Goal: Task Accomplishment & Management: Use online tool/utility

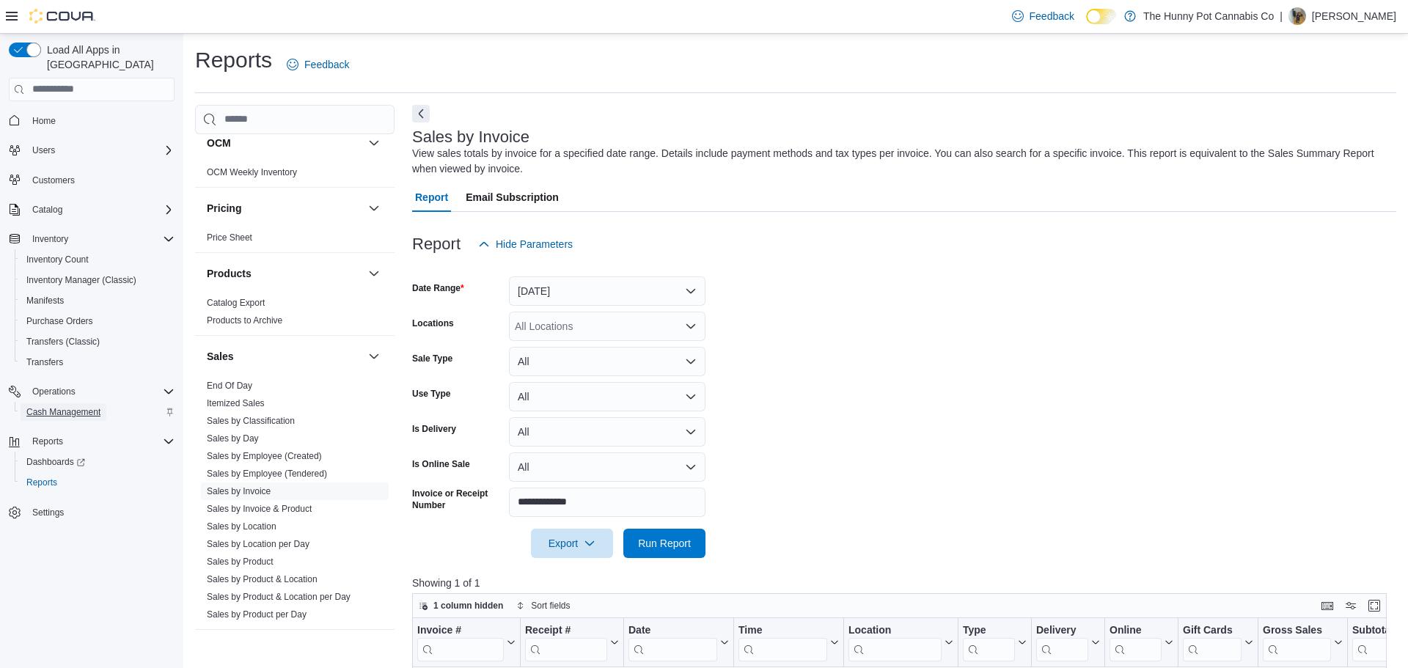
click at [34, 406] on span "Cash Management" at bounding box center [63, 412] width 74 height 12
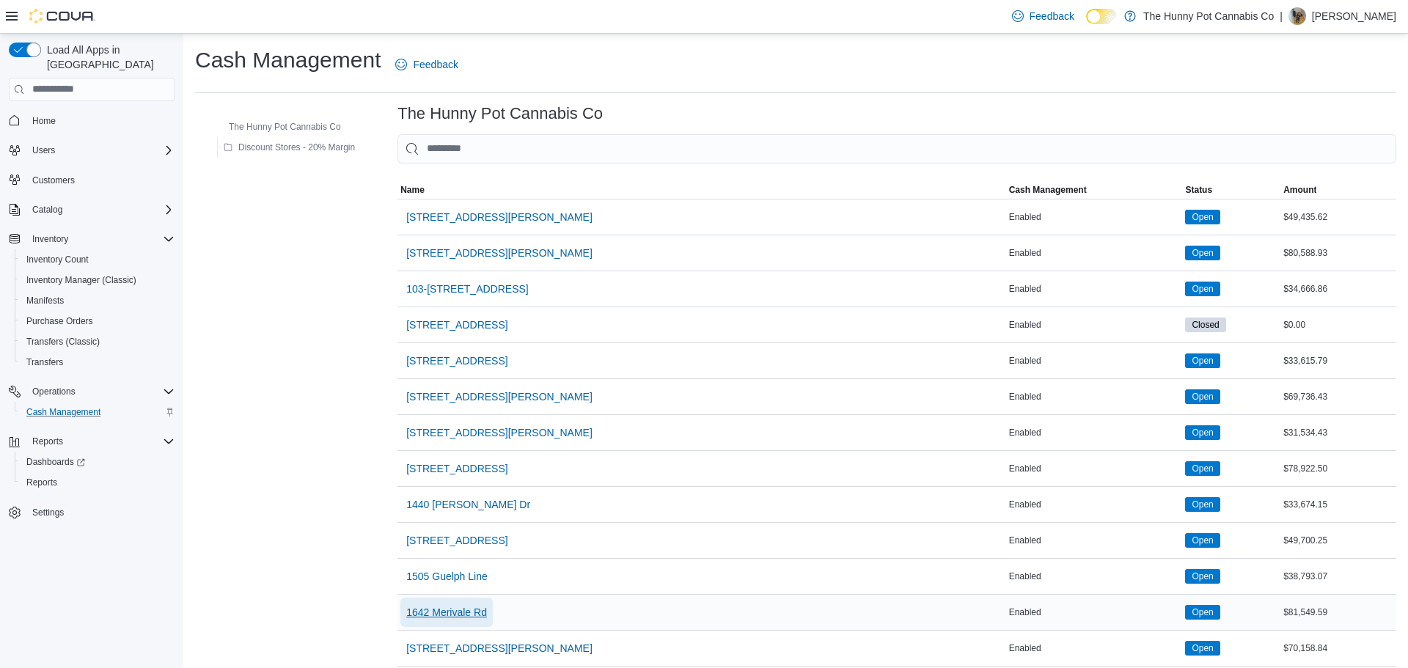
click at [449, 612] on span "1642 Merivale Rd" at bounding box center [446, 612] width 81 height 15
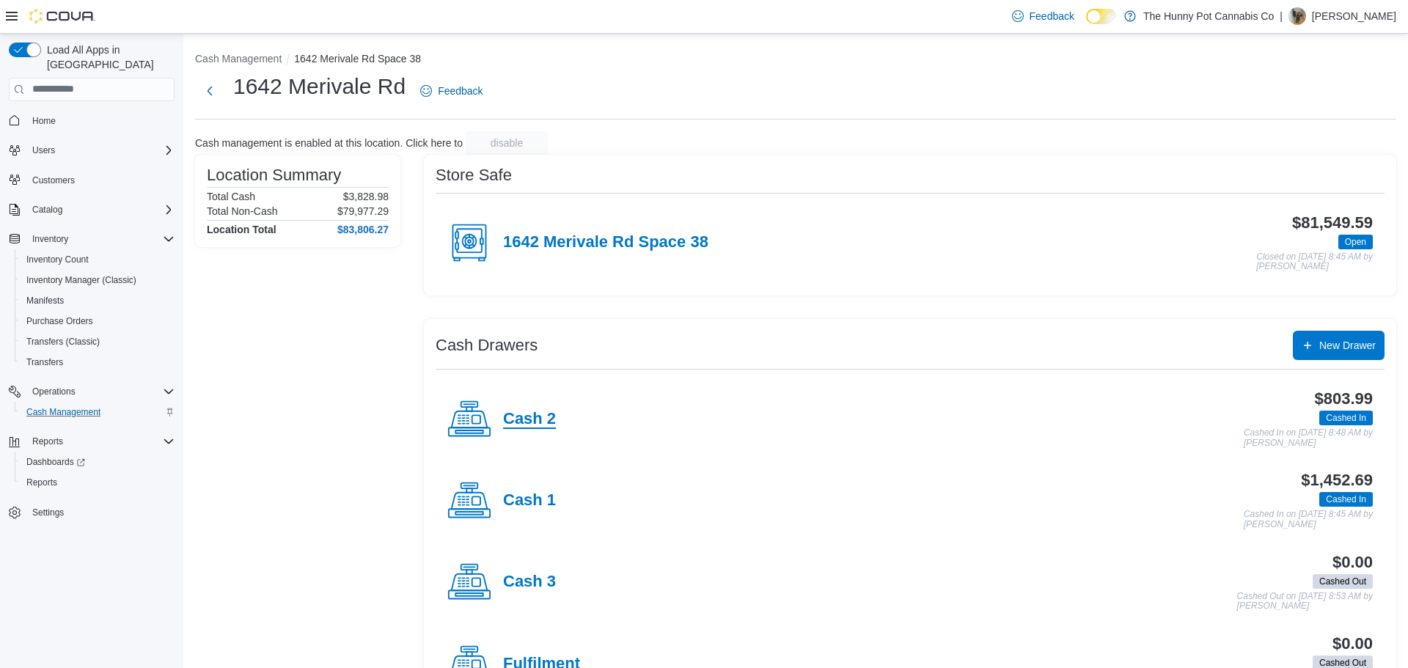
click at [524, 422] on h4 "Cash 2" at bounding box center [529, 419] width 53 height 19
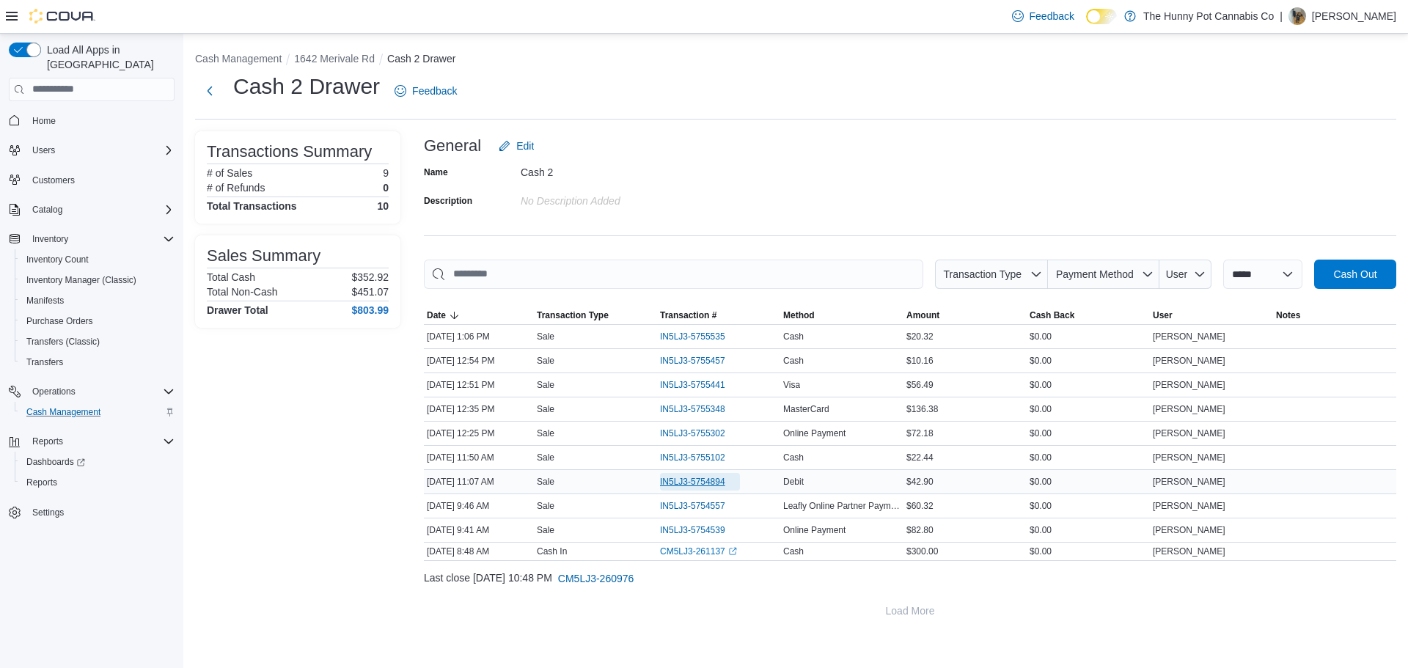
click at [676, 485] on span "IN5LJ3-5754894" at bounding box center [692, 482] width 65 height 12
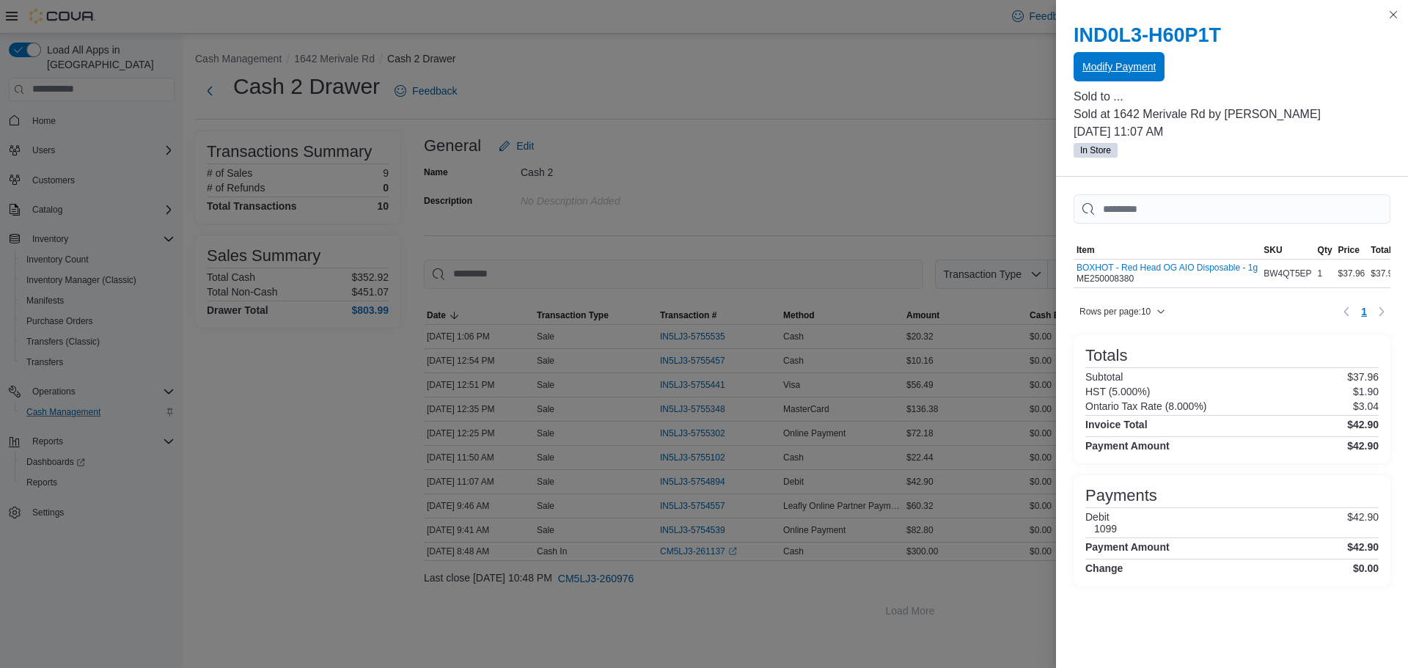
click at [1130, 72] on span "Modify Payment" at bounding box center [1118, 66] width 73 height 15
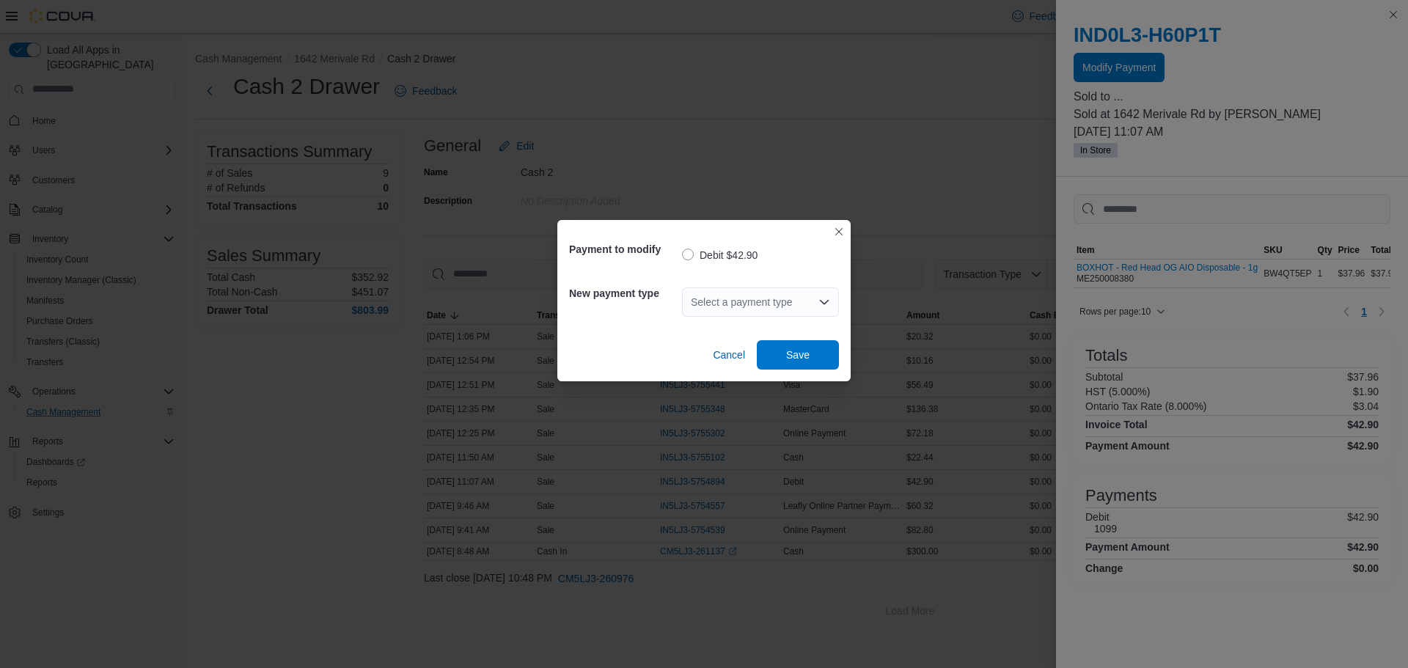
click at [743, 300] on div "Select a payment type" at bounding box center [760, 301] width 157 height 29
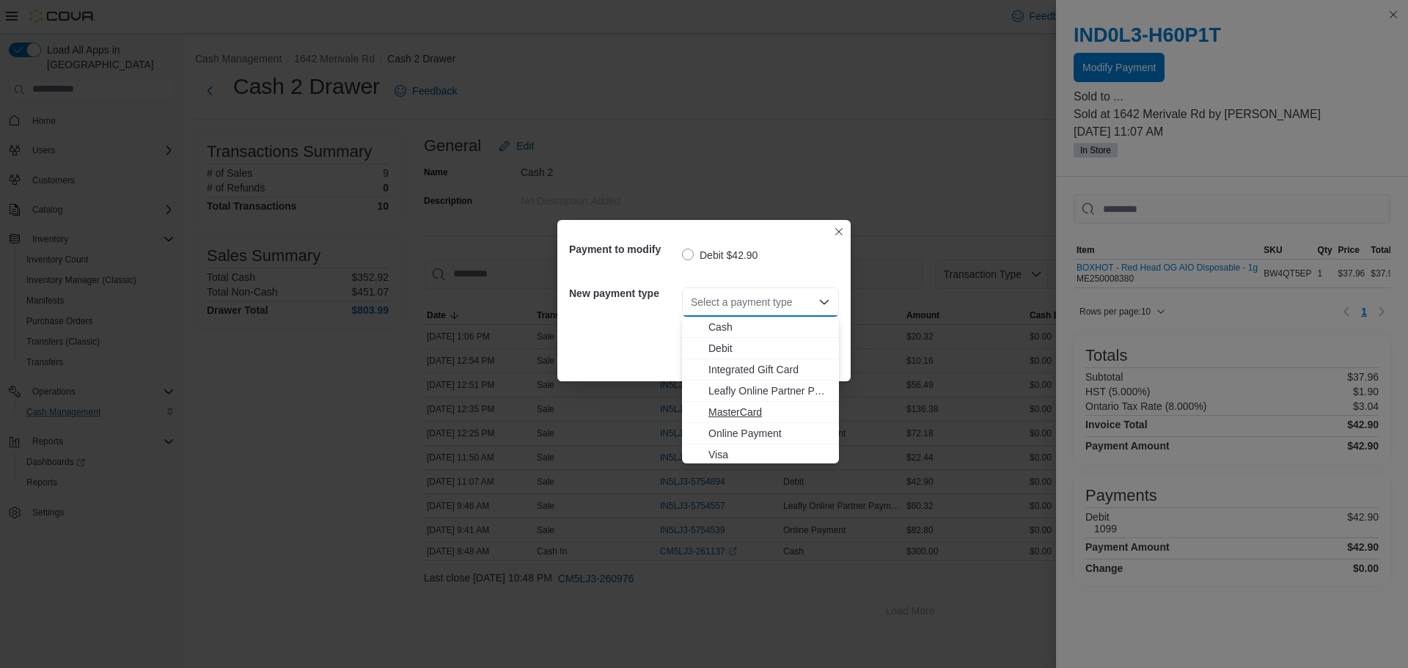
click at [733, 411] on span "MasterCard" at bounding box center [769, 412] width 122 height 15
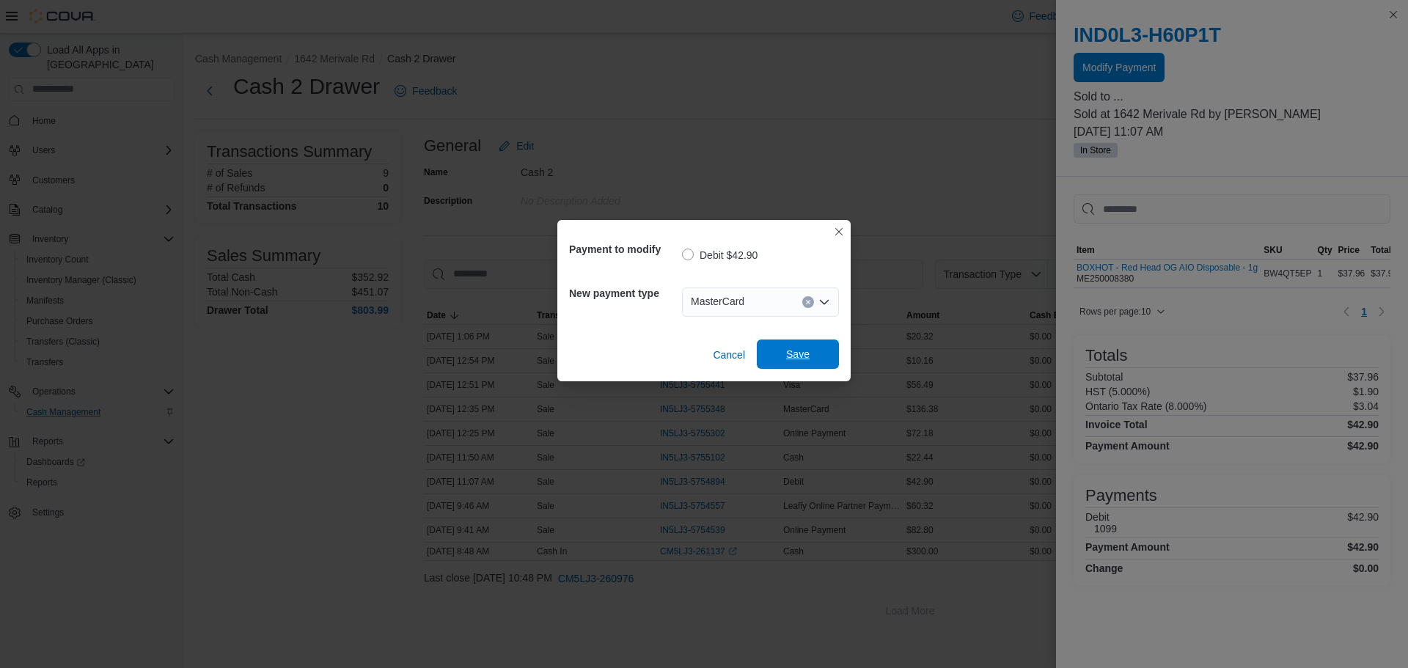
click at [802, 352] on span "Save" at bounding box center [797, 354] width 23 height 15
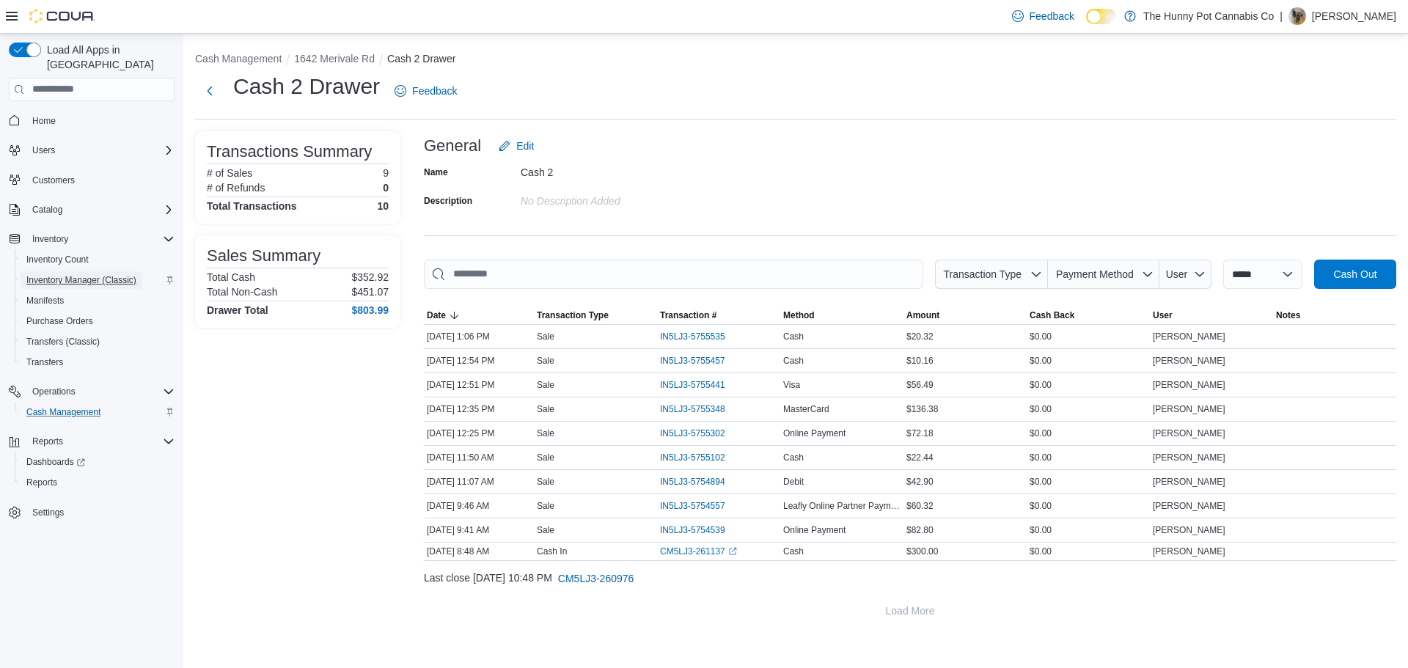
click at [85, 274] on span "Inventory Manager (Classic)" at bounding box center [81, 280] width 110 height 12
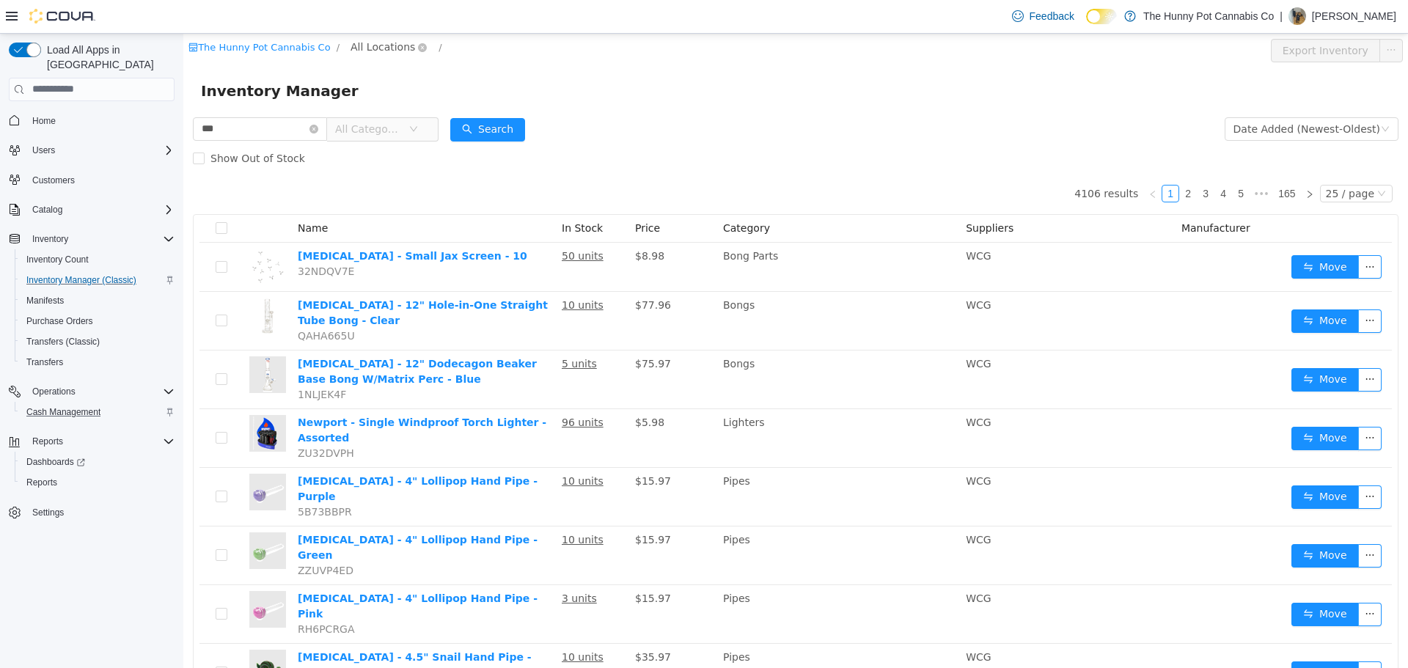
type input "***"
click at [373, 45] on span "All Locations" at bounding box center [383, 46] width 65 height 16
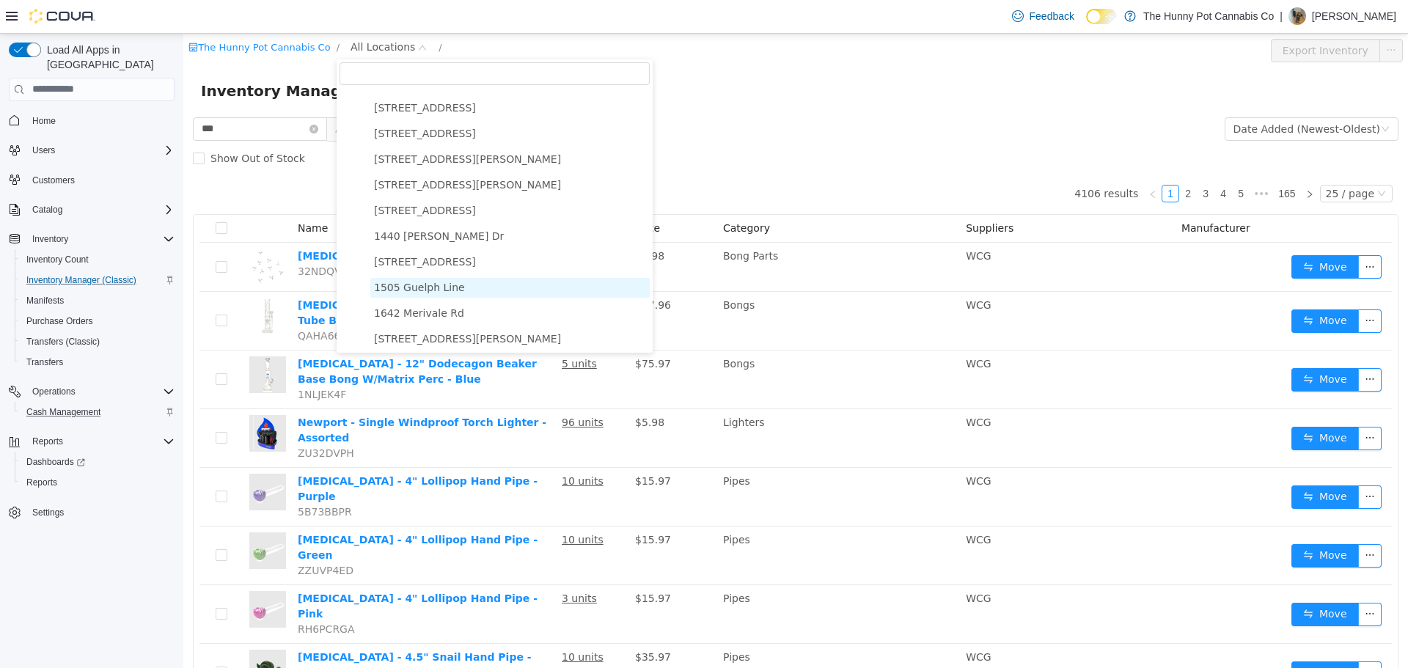
scroll to position [106, 0]
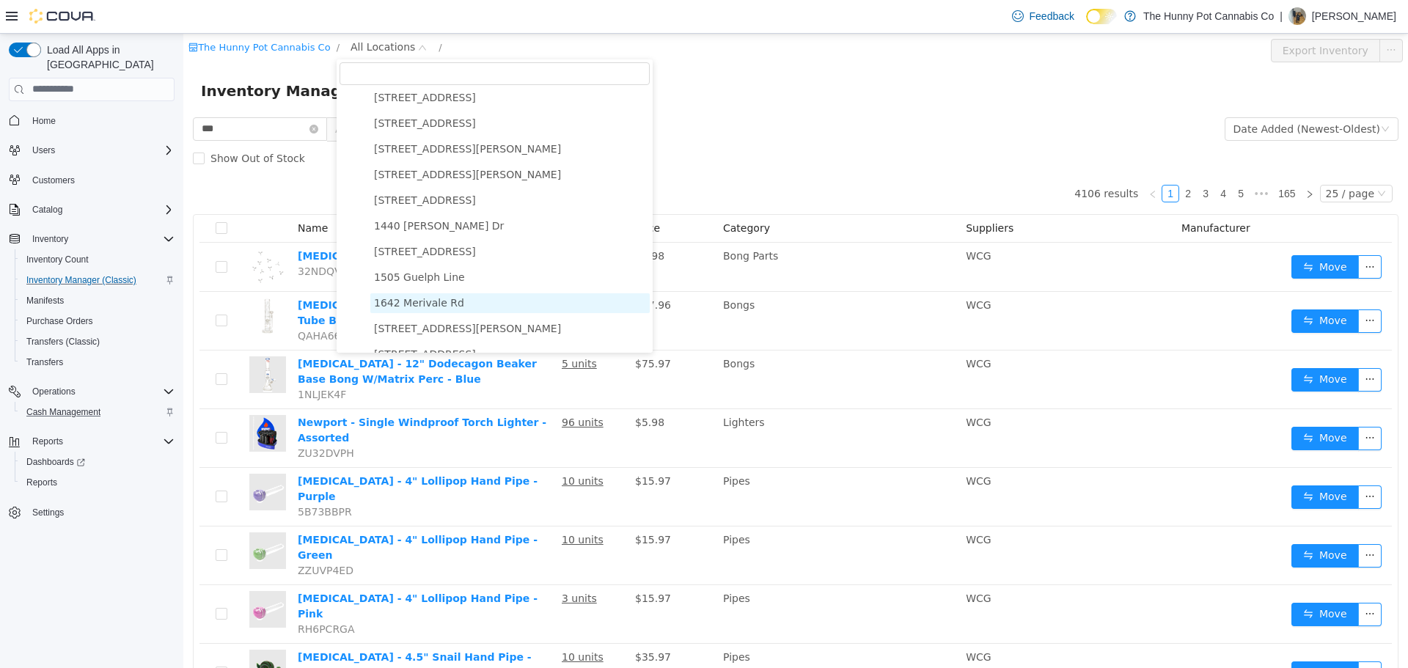
click at [415, 304] on span "1642 Merivale Rd" at bounding box center [419, 302] width 90 height 12
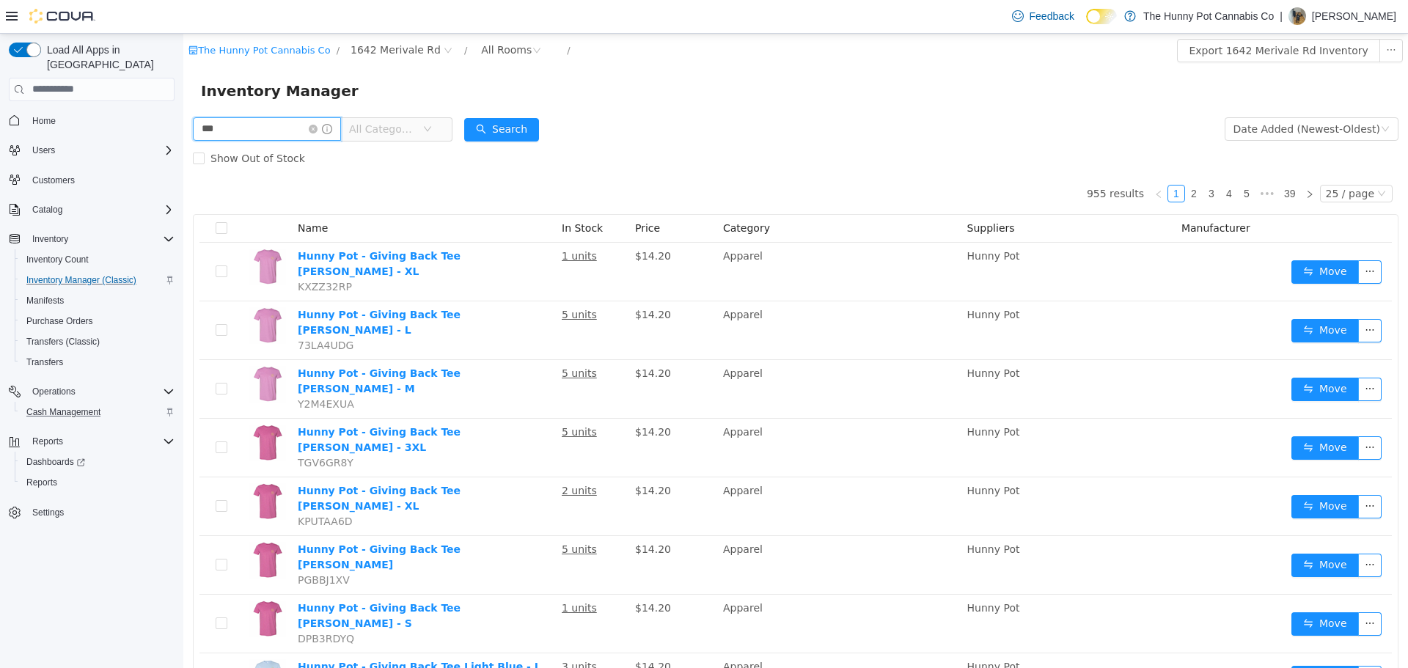
click at [245, 131] on input "***" at bounding box center [267, 128] width 148 height 23
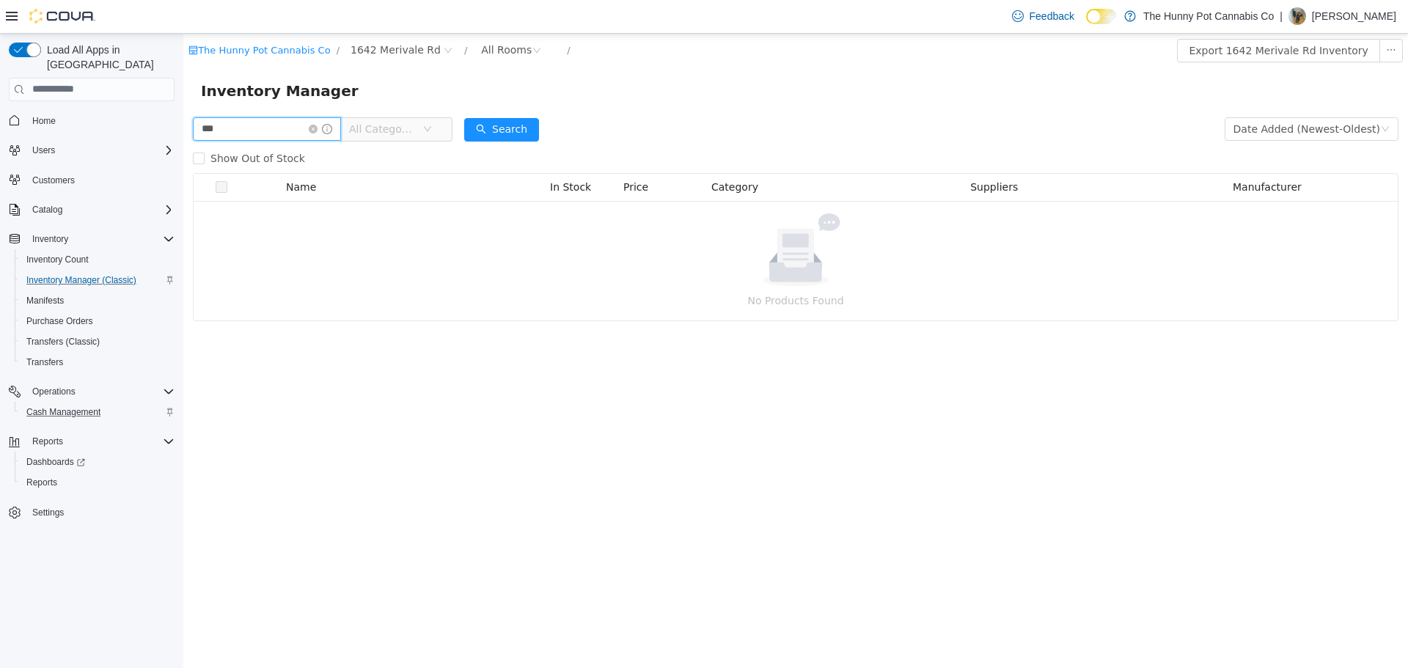
click at [183, 134] on html "The Hunny Pot Cannabis Co / 1642 Merivale Rd / All Rooms / Export 1642 Merivale…" at bounding box center [795, 350] width 1225 height 634
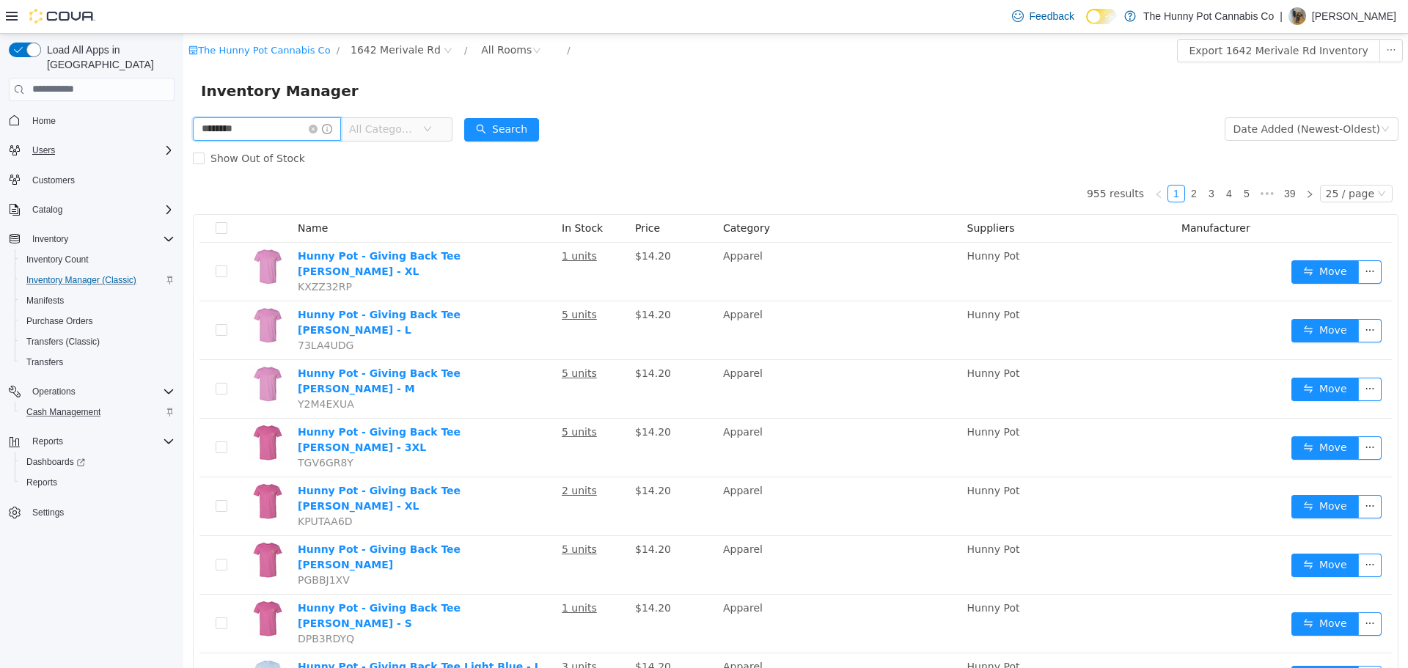
type input "********"
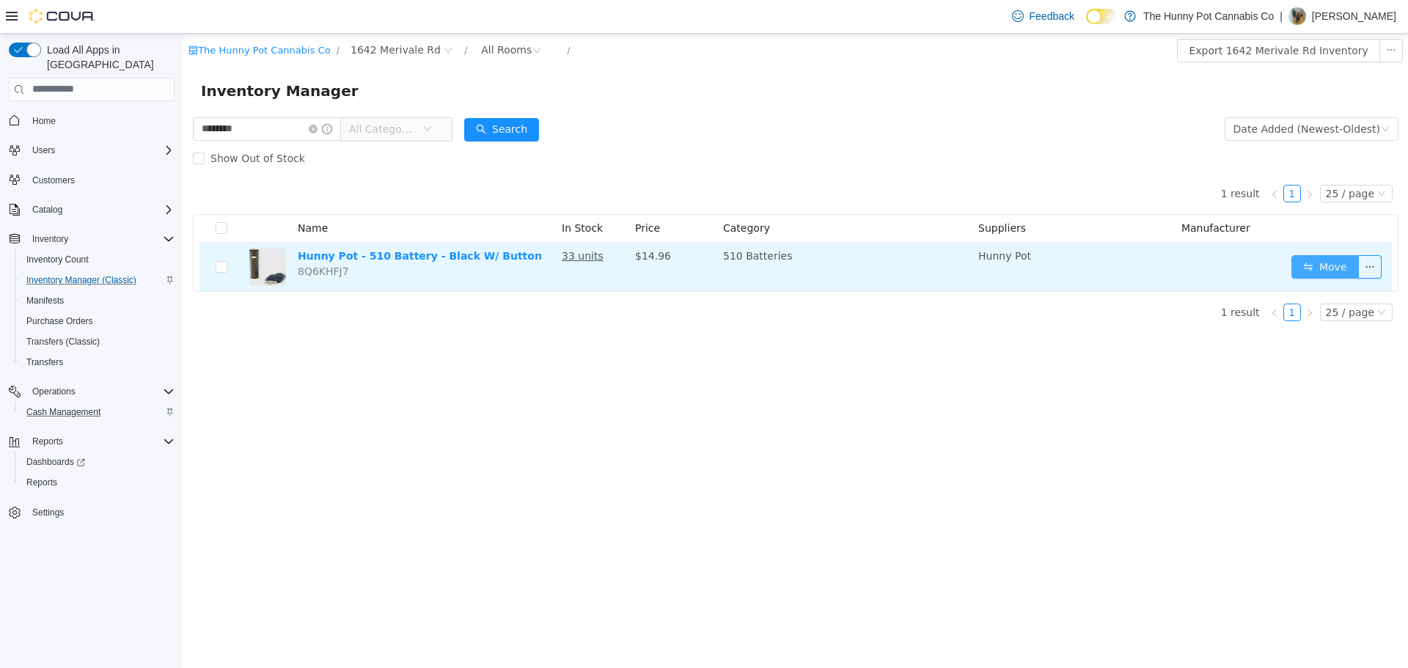
click at [1328, 271] on button "Move" at bounding box center [1324, 265] width 67 height 23
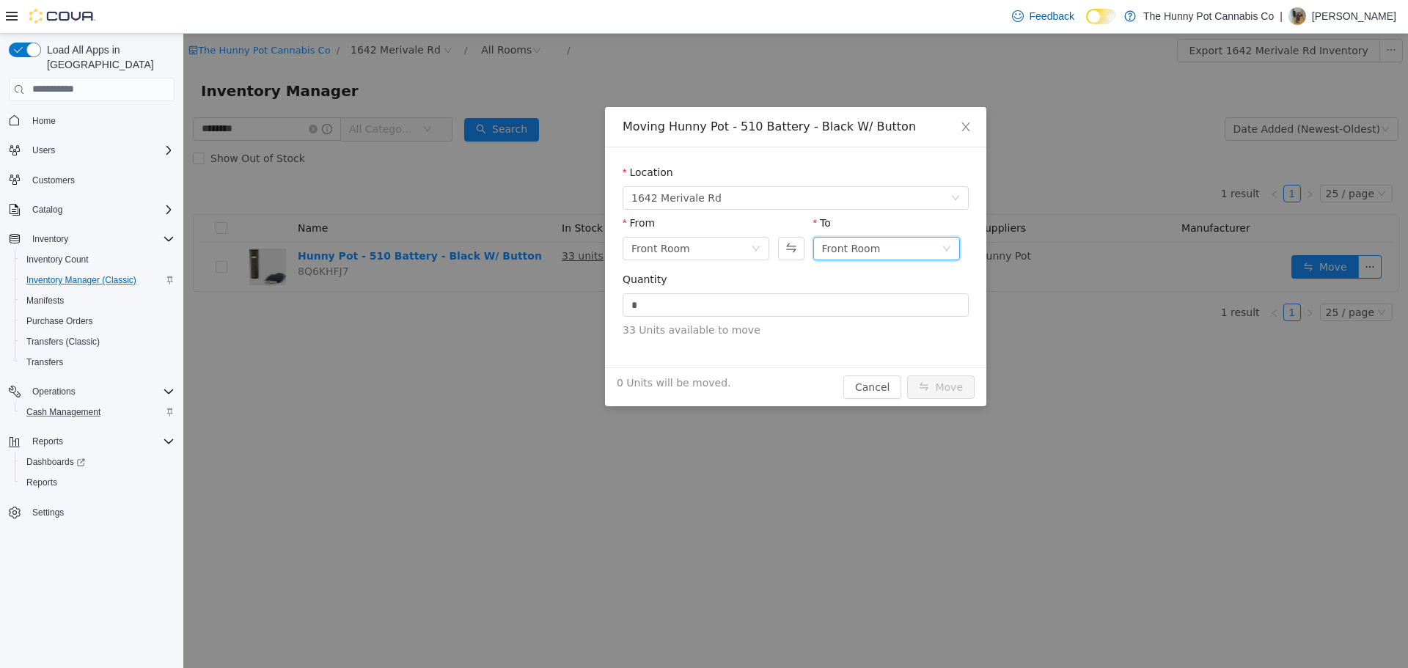
click at [874, 249] on div "Front Room" at bounding box center [851, 248] width 59 height 22
click at [854, 339] on li "Benched (Inactive)" at bounding box center [886, 347] width 147 height 23
click at [773, 307] on input "*" at bounding box center [795, 304] width 345 height 22
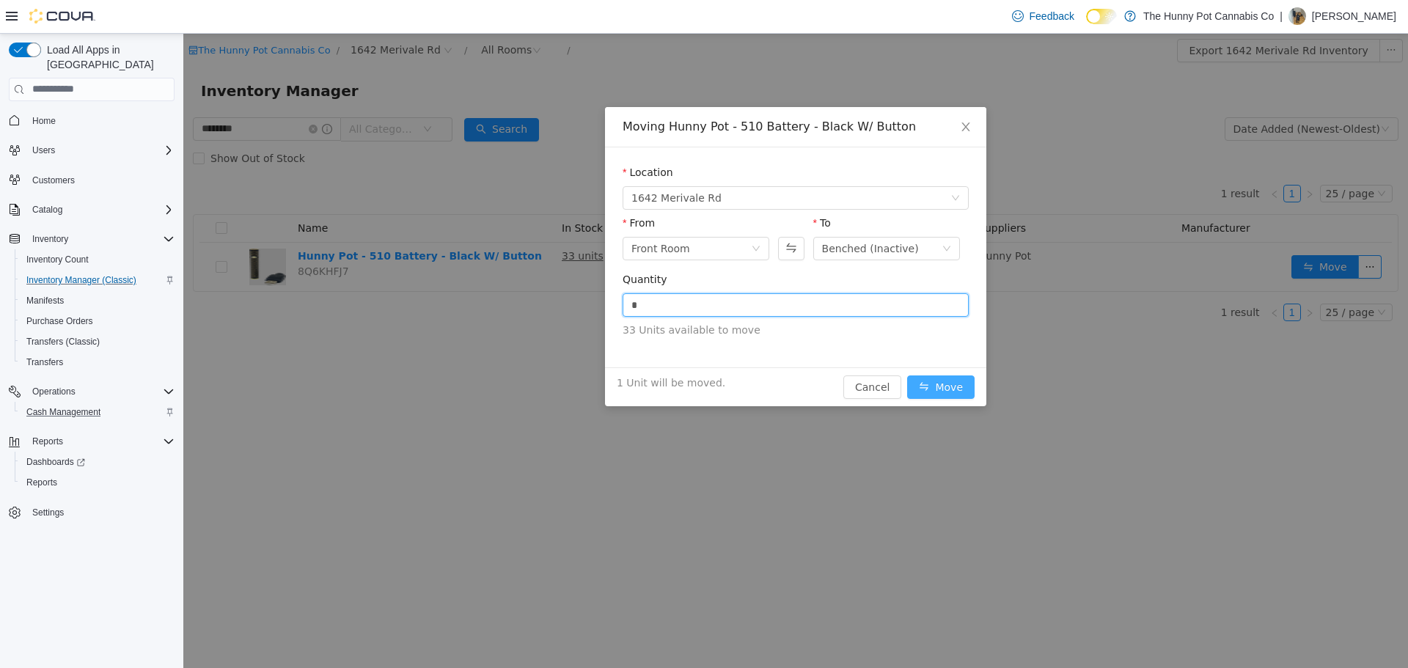
type input "*"
click at [959, 389] on button "Move" at bounding box center [940, 386] width 67 height 23
